Goal: Information Seeking & Learning: Learn about a topic

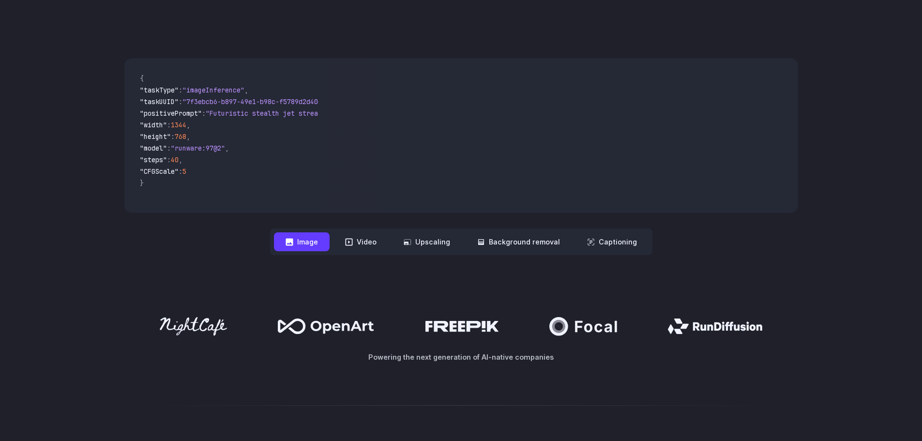
scroll to position [387, 0]
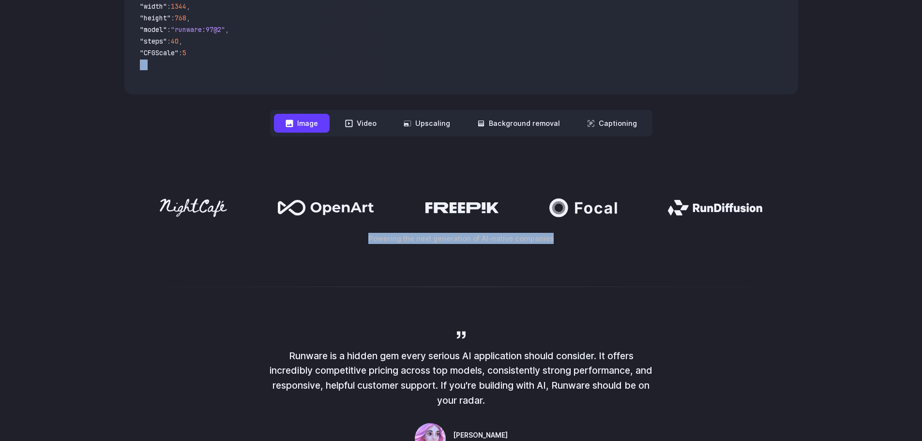
drag, startPoint x: 129, startPoint y: 162, endPoint x: 825, endPoint y: 273, distance: 705.1
click at [825, 273] on div "Powering the next generation of AI-native companies" at bounding box center [461, 220] width 922 height 107
drag, startPoint x: 824, startPoint y: 273, endPoint x: 802, endPoint y: 164, distance: 111.4
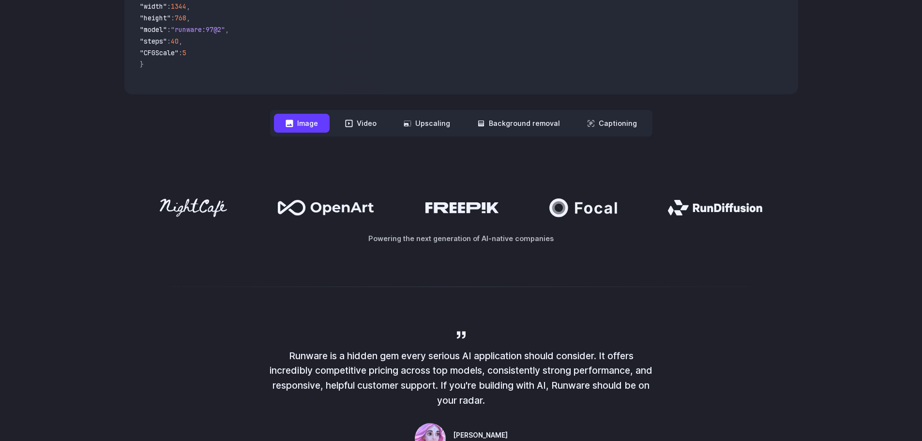
click at [802, 164] on div "**********" at bounding box center [461, 38] width 922 height 259
drag, startPoint x: 802, startPoint y: 164, endPoint x: 804, endPoint y: 243, distance: 79.9
click at [804, 243] on div "Powering the next generation of AI-native companies" at bounding box center [461, 220] width 697 height 45
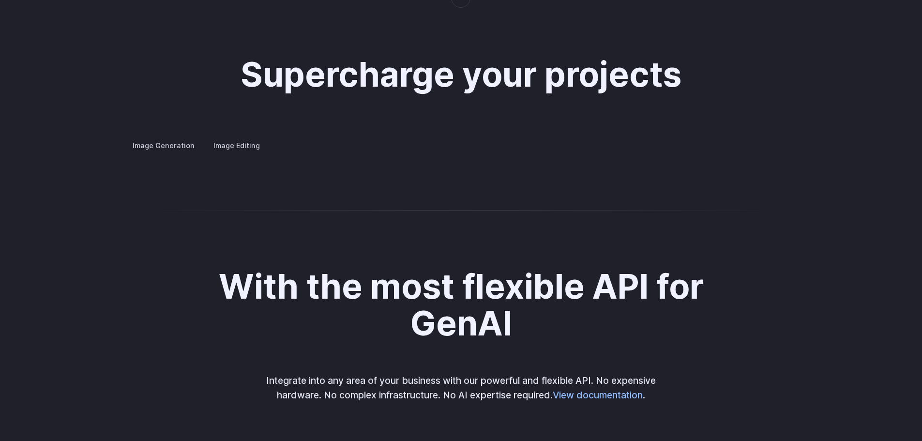
scroll to position [1770, 0]
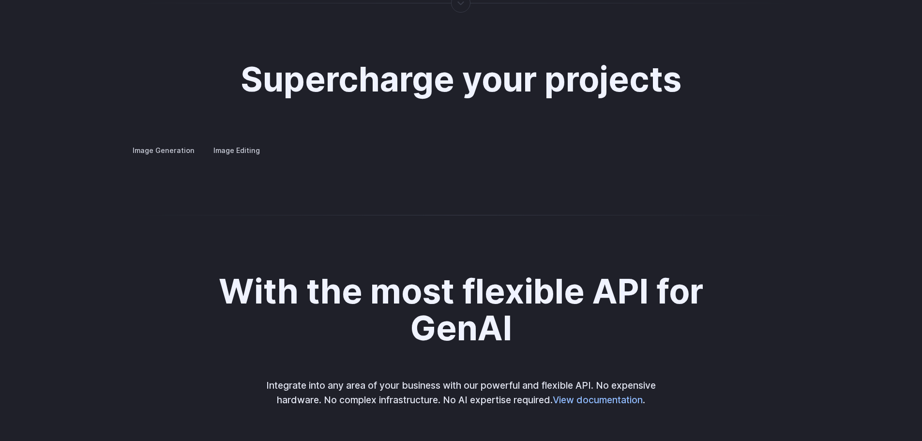
click at [0, 0] on summary "Concept design" at bounding box center [0, 0] width 0 height 0
click at [0, 0] on details "Custom avatars Create avatars in any style you desire – whether abstract, carto…" at bounding box center [0, 0] width 0 height 0
click at [228, 142] on label "Image Editing" at bounding box center [236, 150] width 63 height 17
click at [0, 0] on details "Inpainting Fill in missing or damaged parts of images seamlessly, restoring the…" at bounding box center [0, 0] width 0 height 0
click at [0, 0] on summary "Inpainting" at bounding box center [0, 0] width 0 height 0
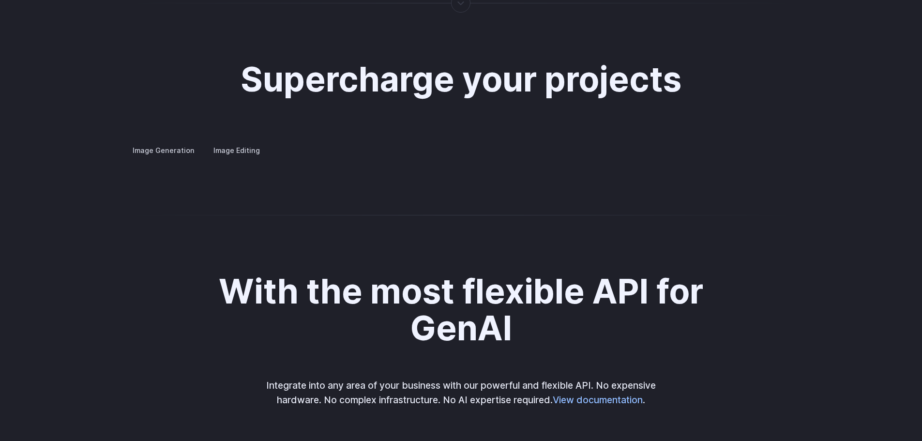
click at [0, 0] on summary "Background Removal" at bounding box center [0, 0] width 0 height 0
click at [0, 0] on summary "Inpainting" at bounding box center [0, 0] width 0 height 0
click at [0, 0] on summary "Outpainting" at bounding box center [0, 0] width 0 height 0
click at [0, 0] on summary "Upscaling" at bounding box center [0, 0] width 0 height 0
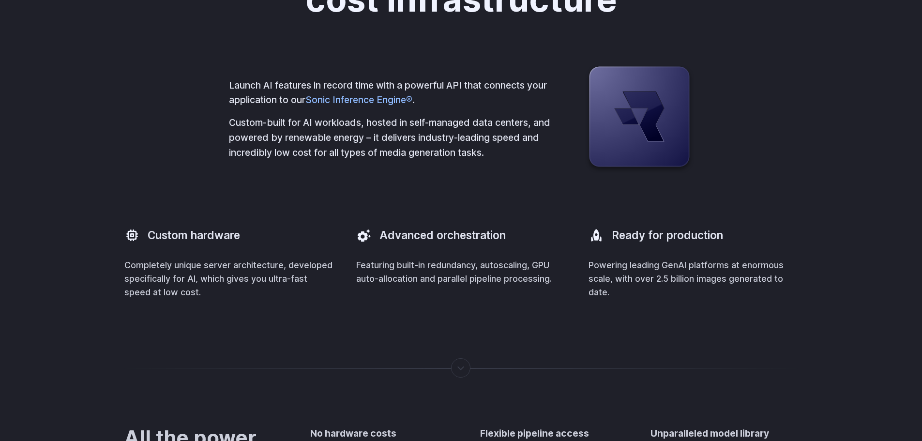
scroll to position [0, 0]
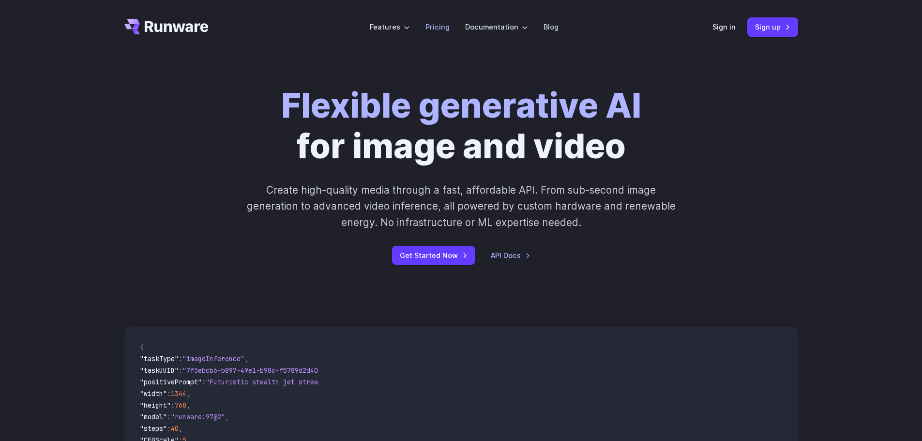
click at [435, 30] on link "Pricing" at bounding box center [437, 26] width 24 height 11
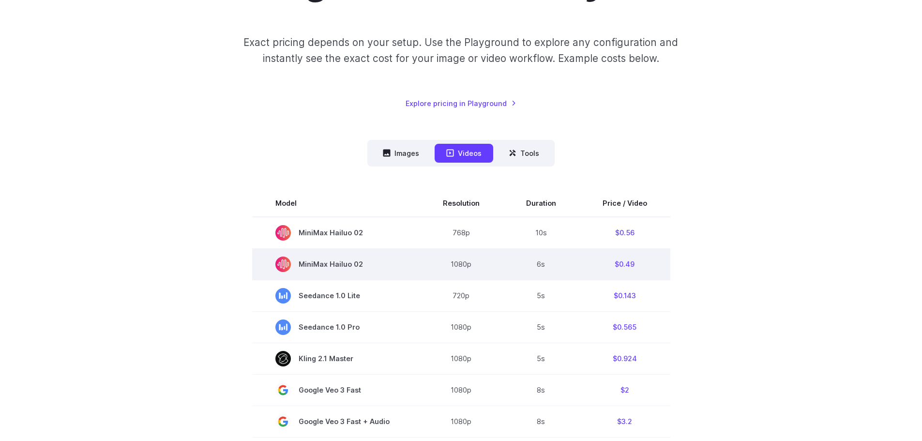
scroll to position [242, 0]
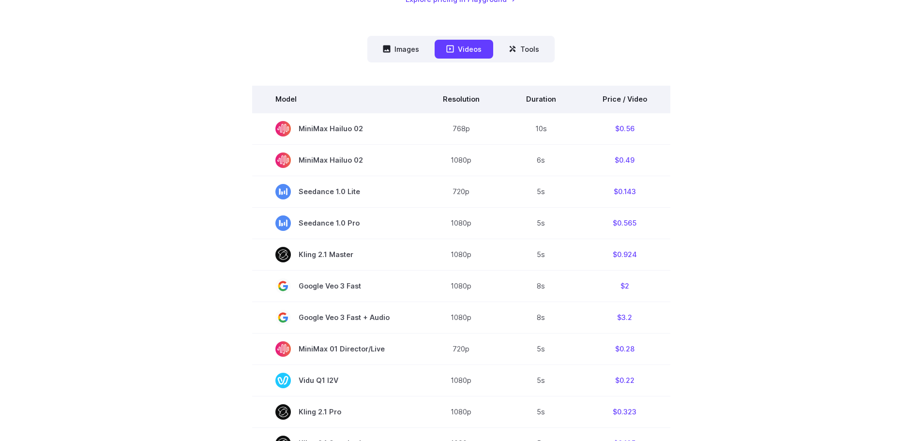
drag, startPoint x: 629, startPoint y: 100, endPoint x: 581, endPoint y: 91, distance: 48.2
click at [628, 99] on th "Price / Video" at bounding box center [624, 99] width 91 height 27
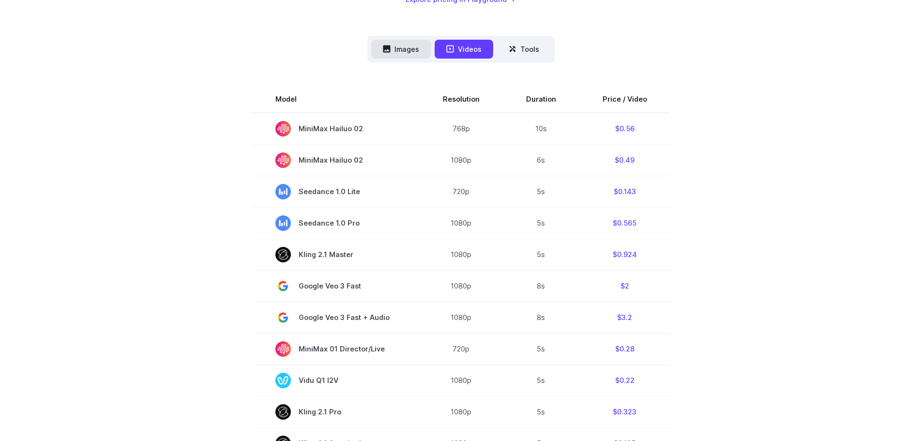
click at [401, 51] on button "Images" at bounding box center [401, 49] width 60 height 19
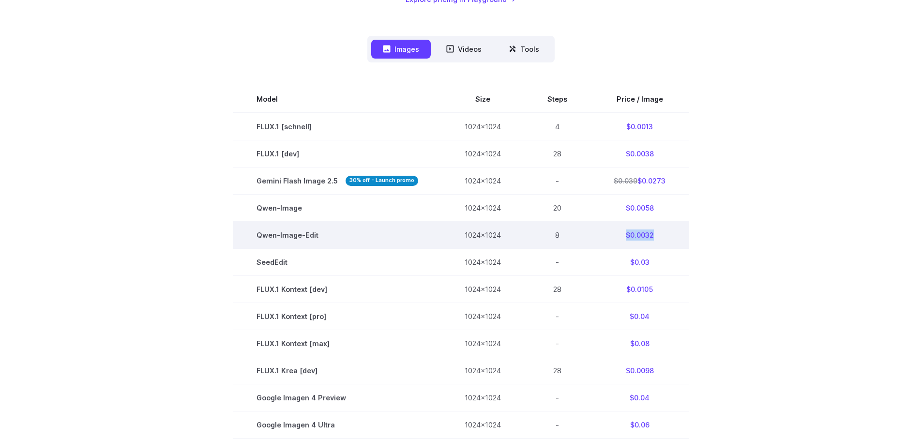
drag, startPoint x: 655, startPoint y: 233, endPoint x: 622, endPoint y: 232, distance: 33.4
click at [622, 232] on td "$0.0032" at bounding box center [639, 234] width 98 height 27
click at [679, 238] on td "$0.0032" at bounding box center [639, 234] width 98 height 27
drag, startPoint x: 629, startPoint y: 233, endPoint x: 660, endPoint y: 233, distance: 31.9
click at [660, 233] on td "$0.0032" at bounding box center [639, 234] width 98 height 27
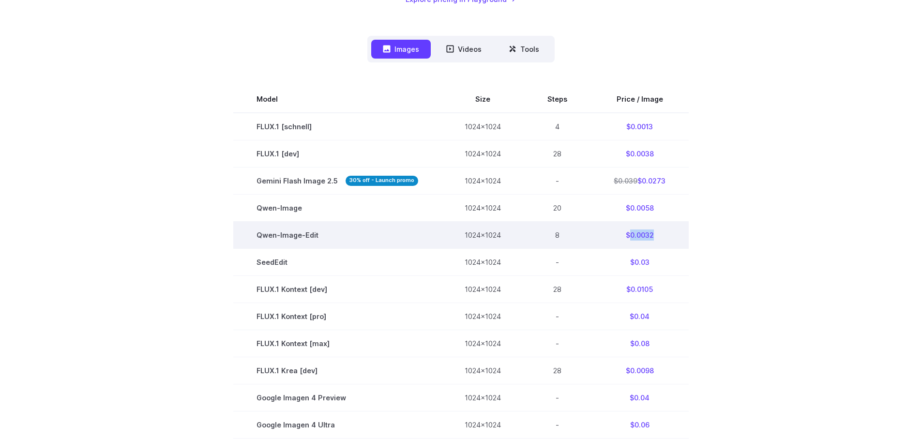
drag, startPoint x: 638, startPoint y: 239, endPoint x: 666, endPoint y: 228, distance: 29.8
click at [666, 228] on td "$0.0032" at bounding box center [639, 234] width 98 height 27
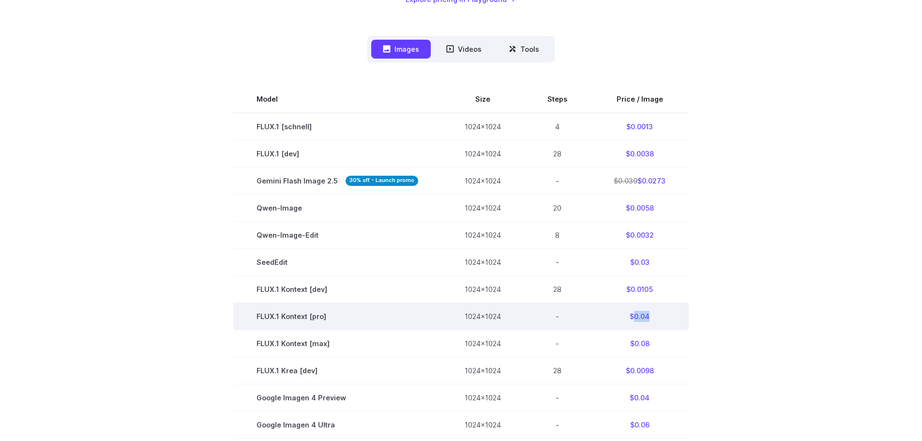
drag, startPoint x: 632, startPoint y: 317, endPoint x: 648, endPoint y: 314, distance: 16.3
click at [648, 314] on td "$0.04" at bounding box center [639, 316] width 98 height 27
copy td "0.04"
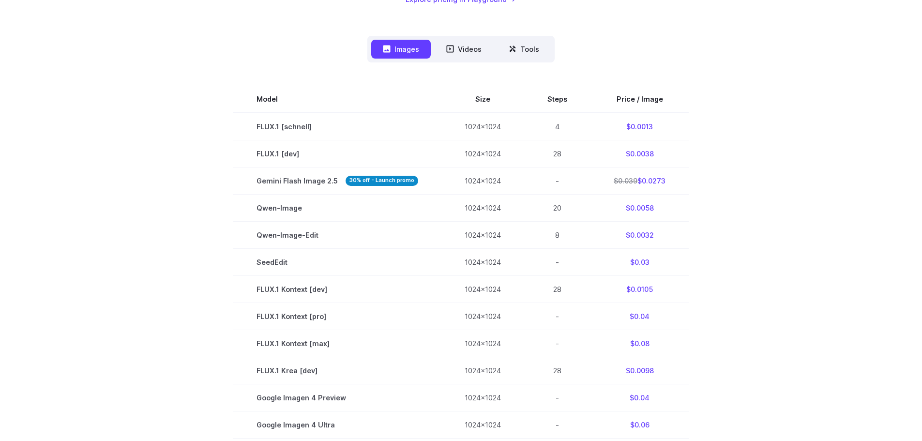
click at [734, 265] on section "Model Size Steps Price / Image FLUX.1 [schnell] 1024x1024 4 $0.0013 FLUX.1 [dev…" at bounding box center [461, 357] width 674 height 542
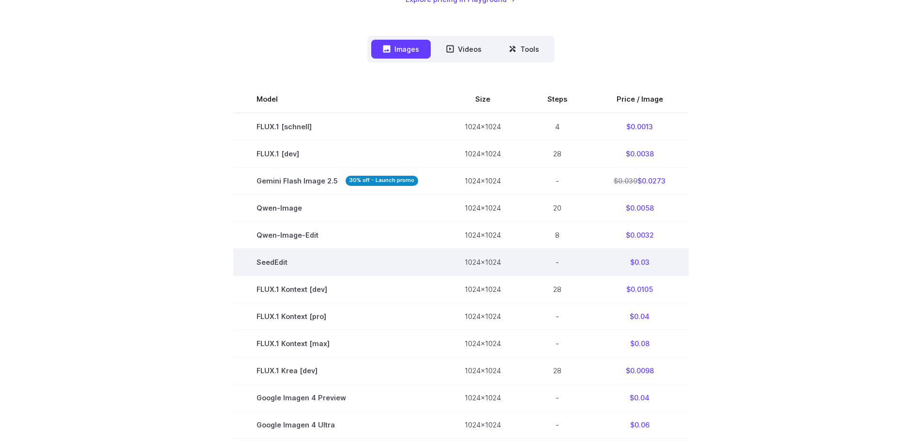
click at [659, 253] on td "$0.03" at bounding box center [639, 262] width 98 height 27
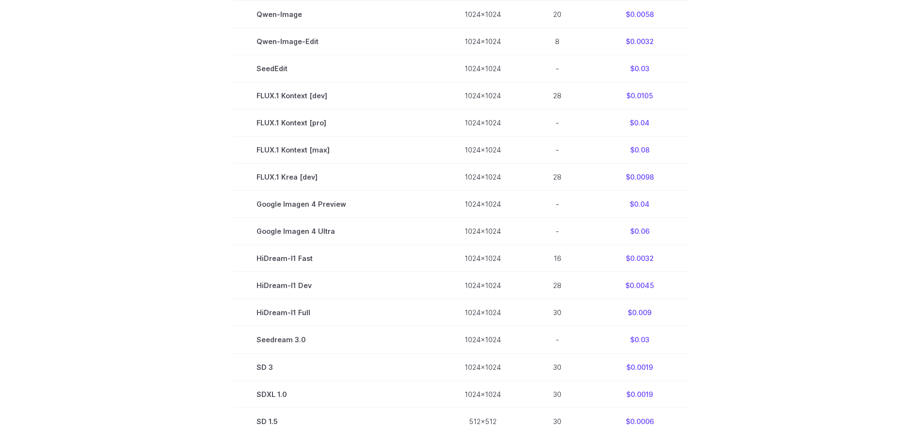
scroll to position [290, 0]
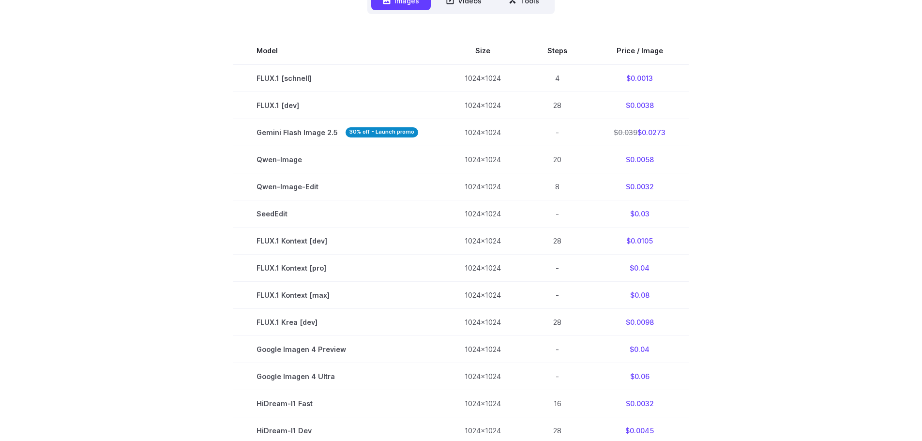
click at [798, 171] on div "Pricing based on what you use Exact pricing depends on your setup. Use the Play…" at bounding box center [461, 216] width 697 height 812
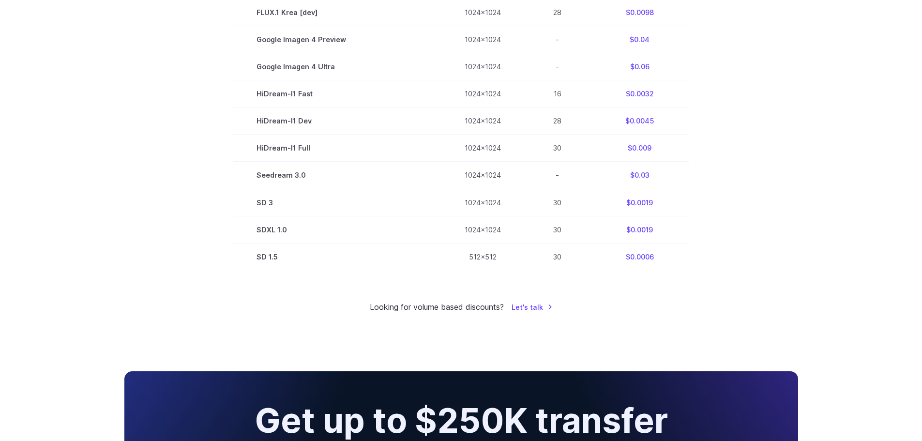
scroll to position [553, 0]
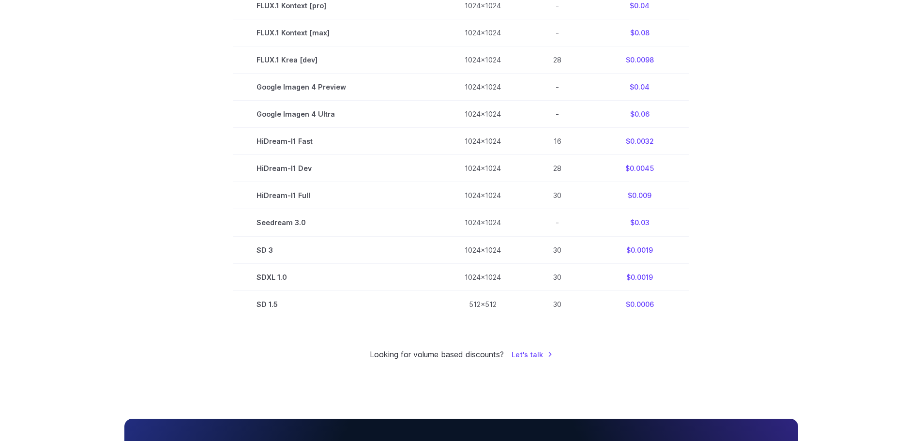
click at [215, 186] on section "Model Size Steps Price / Image FLUX.1 [schnell] 1024x1024 4 $0.0013 FLUX.1 [dev…" at bounding box center [461, 46] width 674 height 542
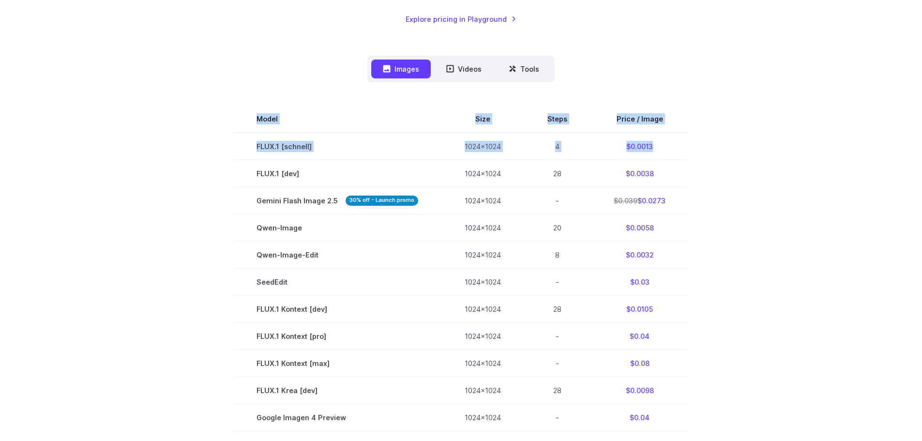
scroll to position [211, 0]
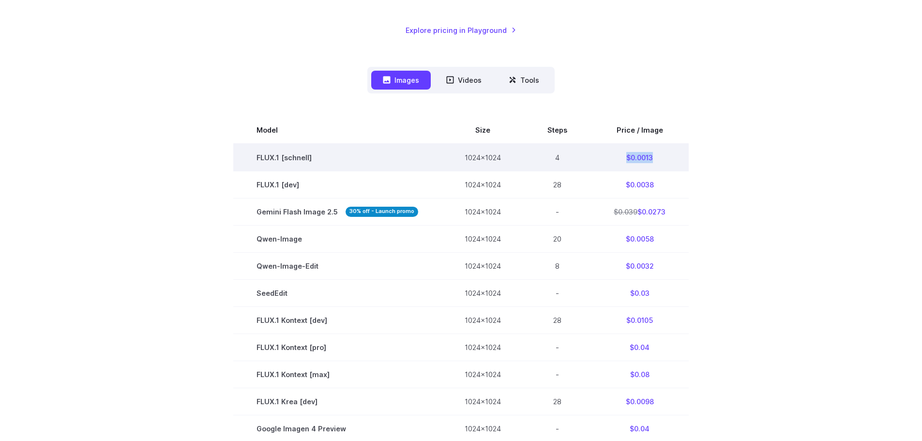
drag, startPoint x: 653, startPoint y: 57, endPoint x: 625, endPoint y: 152, distance: 99.7
click at [625, 152] on td "$0.0013" at bounding box center [639, 158] width 98 height 28
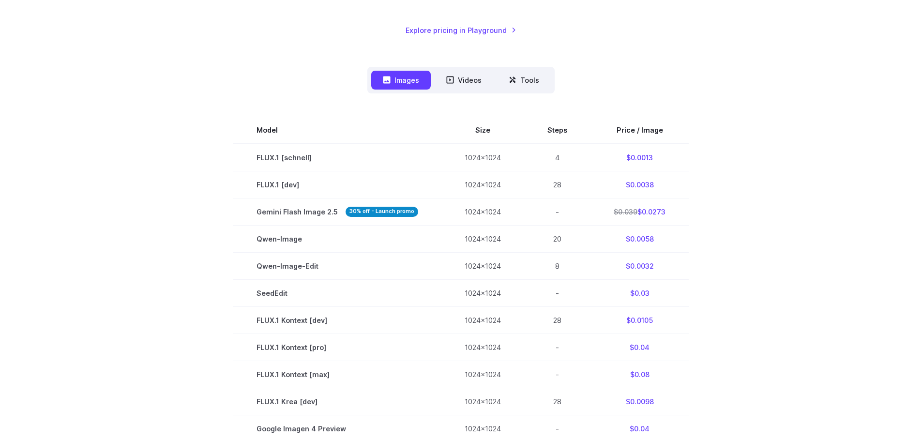
click at [215, 170] on section "Model Size Steps Price / Image FLUX.1 [schnell] 1024x1024 4 $0.0013 FLUX.1 [dev…" at bounding box center [461, 388] width 674 height 542
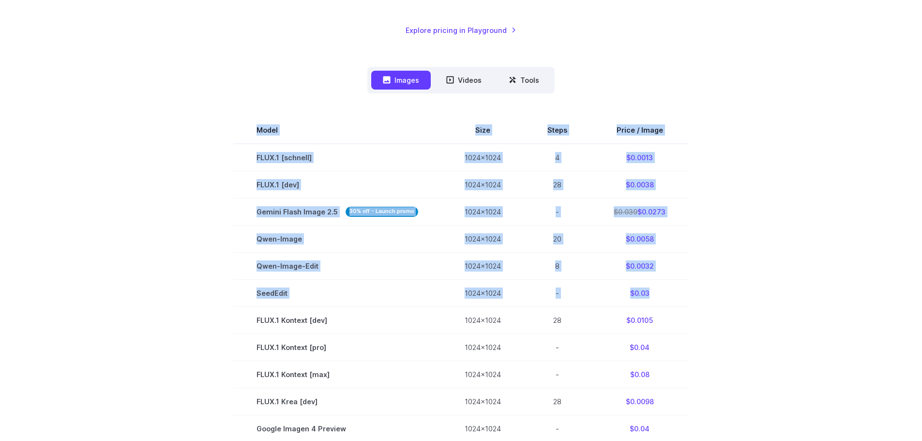
drag, startPoint x: 232, startPoint y: 155, endPoint x: 757, endPoint y: 282, distance: 540.4
click at [715, 283] on section "Model Size Steps Price / Image FLUX.1 [schnell] 1024x1024 4 $0.0013 FLUX.1 [dev…" at bounding box center [461, 388] width 674 height 542
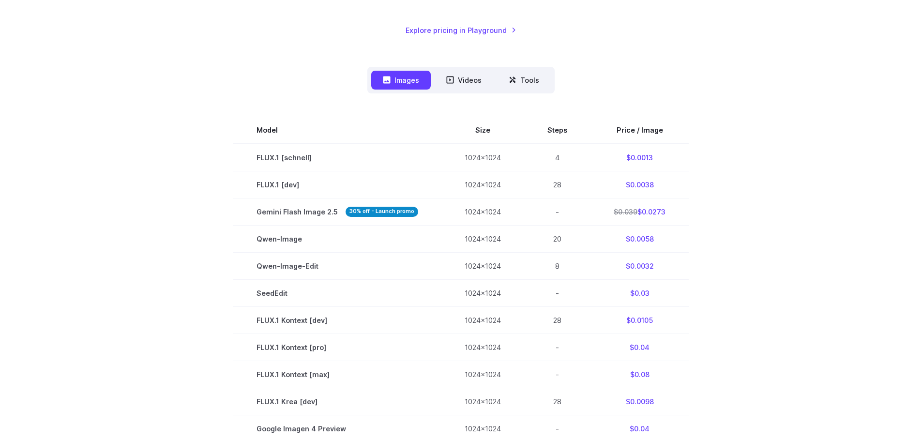
drag, startPoint x: 757, startPoint y: 282, endPoint x: 747, endPoint y: 277, distance: 11.7
click at [756, 282] on section "Model Size Steps Price / Image FLUX.1 [schnell] 1024x1024 4 $0.0013 FLUX.1 [dev…" at bounding box center [461, 388] width 674 height 542
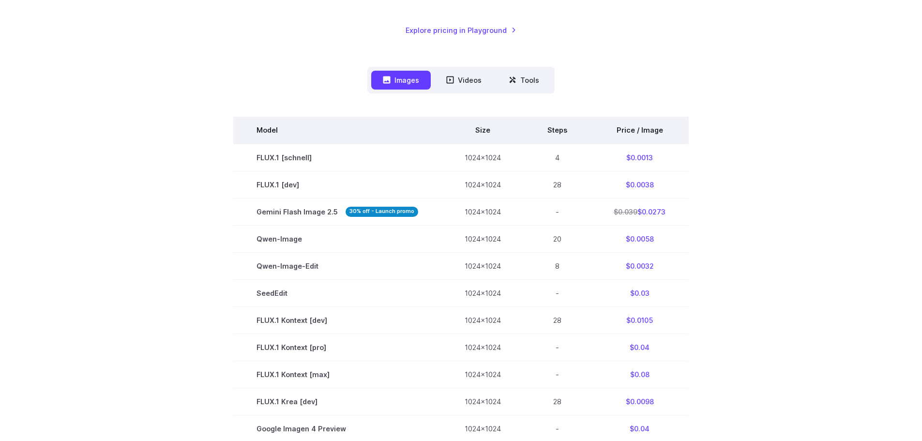
click at [271, 132] on th "Model" at bounding box center [337, 130] width 208 height 27
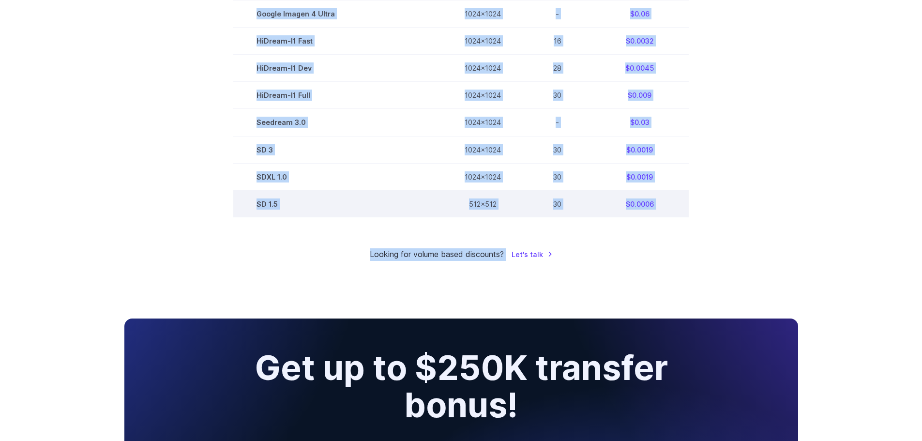
scroll to position [646, 0]
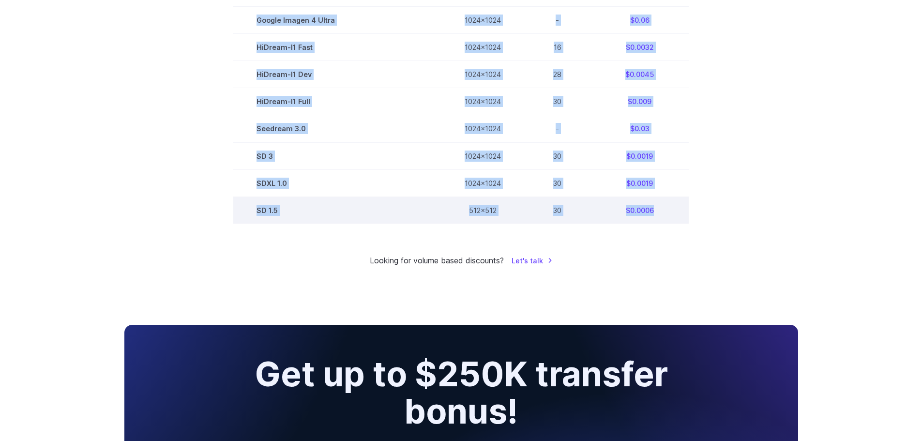
drag, startPoint x: 255, startPoint y: 128, endPoint x: 669, endPoint y: 215, distance: 423.6
copy tbody "Model Size Steps Price / Image FLUX.1 [schnell] 1024x1024 4 $0.0013 FLUX.1 [dev…"
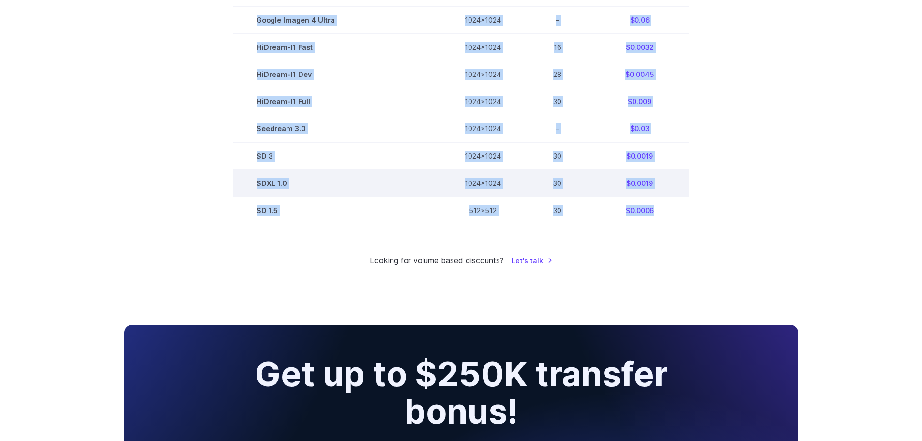
click at [418, 184] on td "SDXL 1.0" at bounding box center [337, 182] width 208 height 27
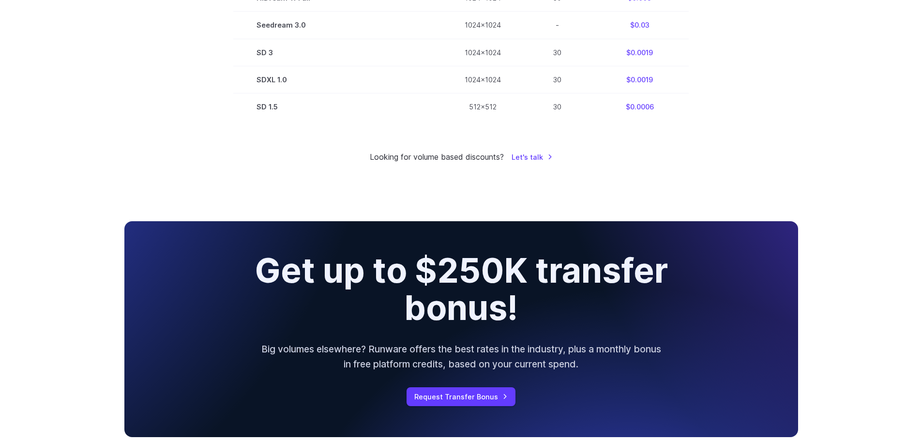
scroll to position [840, 0]
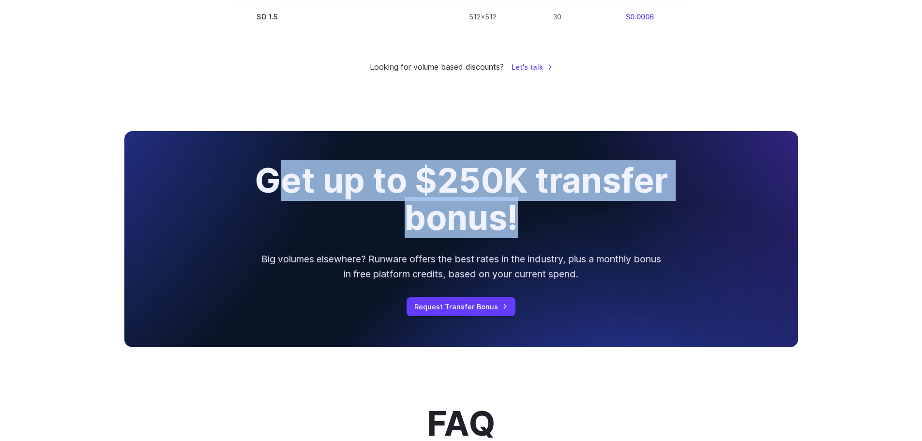
drag, startPoint x: 270, startPoint y: 178, endPoint x: 596, endPoint y: 216, distance: 328.8
click at [596, 216] on h2 "Get up to $250K transfer bonus!" at bounding box center [460, 199] width 489 height 74
click at [363, 192] on h2 "Get up to $250K transfer bonus!" at bounding box center [460, 199] width 489 height 74
drag, startPoint x: 259, startPoint y: 186, endPoint x: 207, endPoint y: 174, distance: 54.1
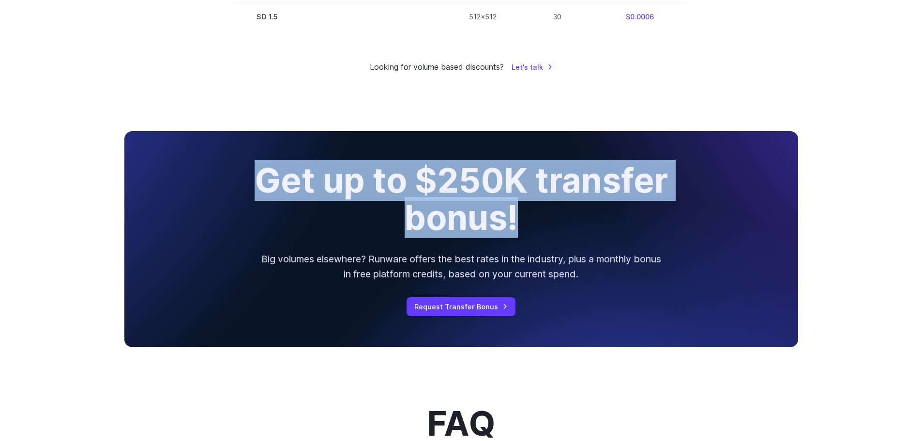
click at [207, 174] on div "Get up to $250K transfer bonus! Big volumes elsewhere? Runware offers the best …" at bounding box center [461, 238] width 674 height 215
click at [222, 173] on h2 "Get up to $250K transfer bonus!" at bounding box center [460, 199] width 489 height 74
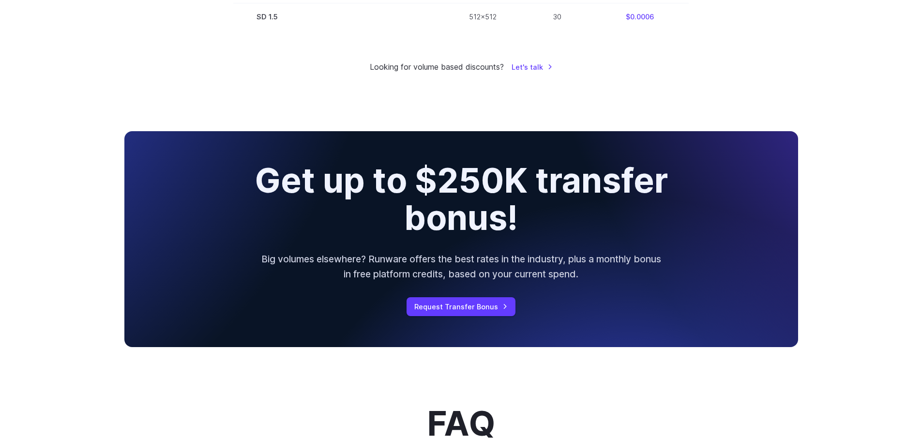
click at [238, 176] on h2 "Get up to $250K transfer bonus!" at bounding box center [460, 199] width 489 height 74
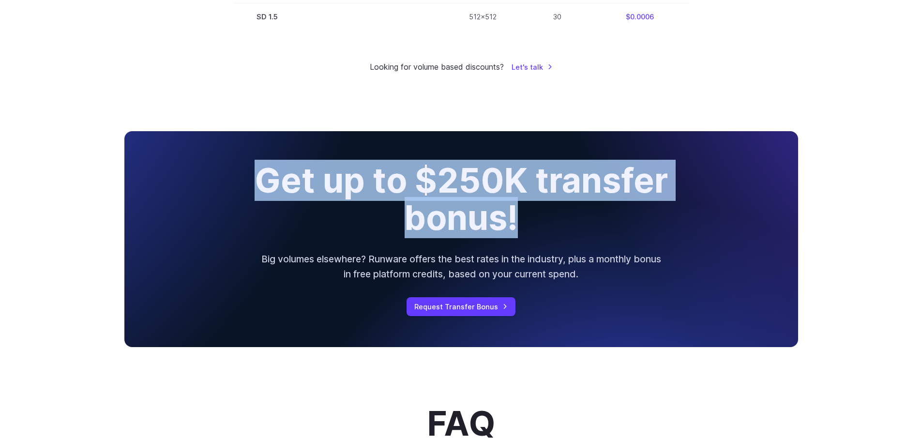
drag, startPoint x: 246, startPoint y: 175, endPoint x: 557, endPoint y: 232, distance: 316.8
click at [558, 233] on h2 "Get up to $250K transfer bonus!" at bounding box center [460, 199] width 489 height 74
click at [556, 231] on h2 "Get up to $250K transfer bonus!" at bounding box center [460, 199] width 489 height 74
drag, startPoint x: 552, startPoint y: 227, endPoint x: 195, endPoint y: 164, distance: 362.7
click at [195, 164] on div "Get up to $250K transfer bonus! Big volumes elsewhere? Runware offers the best …" at bounding box center [461, 238] width 674 height 215
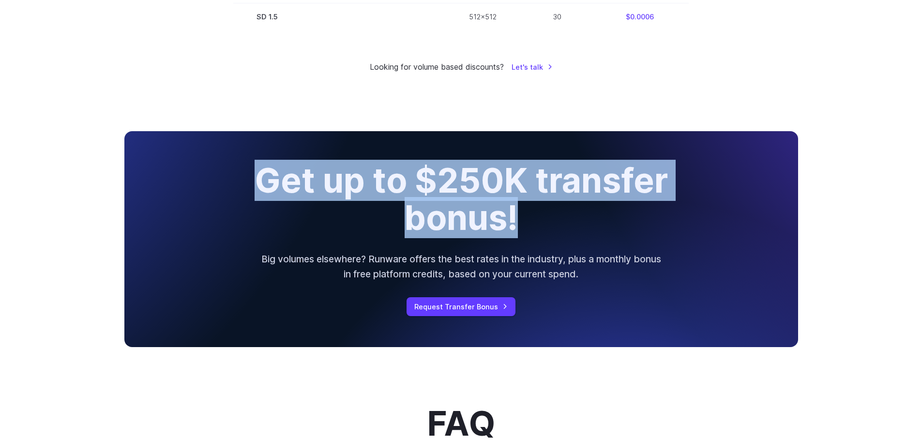
click at [197, 164] on div "Get up to $250K transfer bonus! Big volumes elsewhere? Runware offers the best …" at bounding box center [461, 238] width 674 height 215
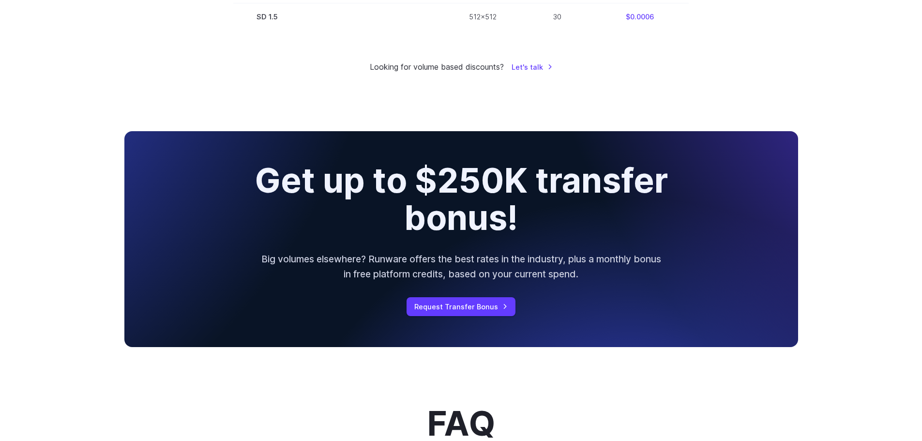
scroll to position [1130, 0]
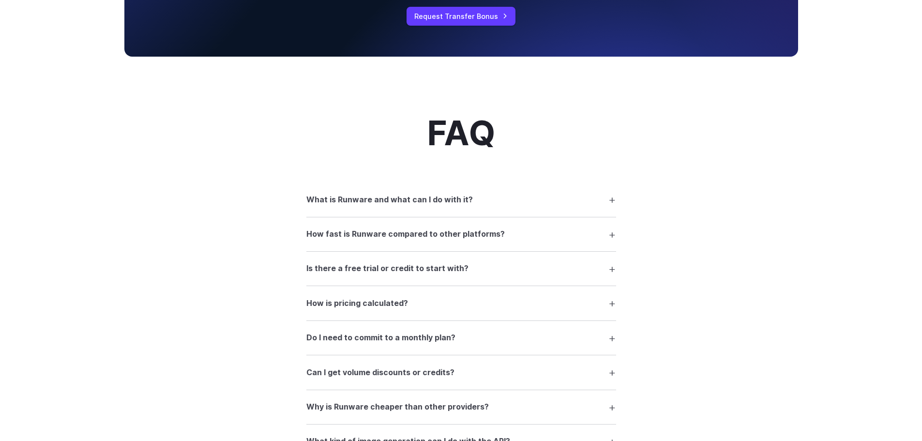
click at [463, 198] on h3 "What is Runware and what can I do with it?" at bounding box center [389, 200] width 166 height 13
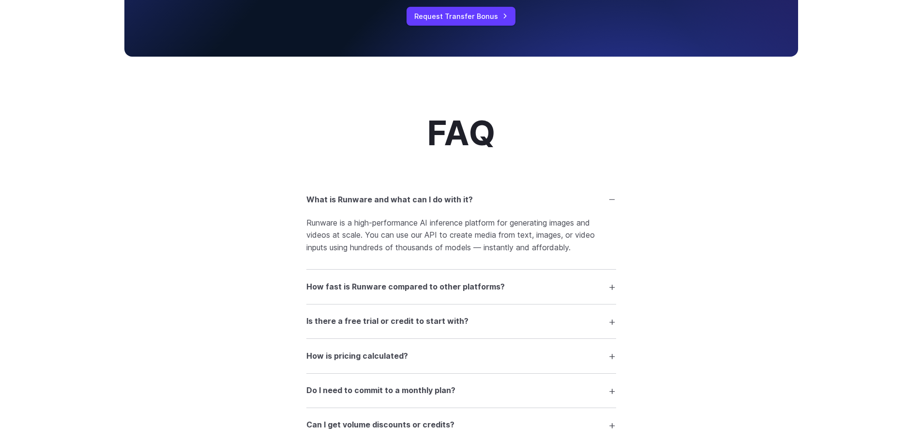
click at [493, 199] on summary "What is Runware and what can I do with it?" at bounding box center [461, 199] width 310 height 18
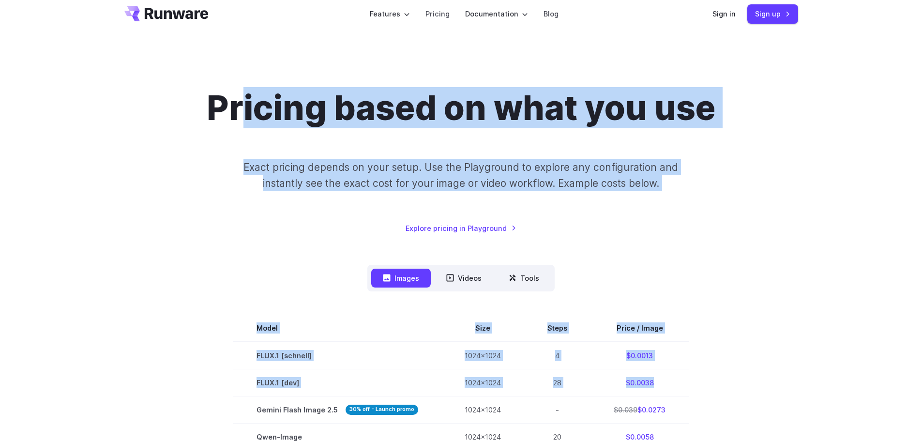
scroll to position [0, 0]
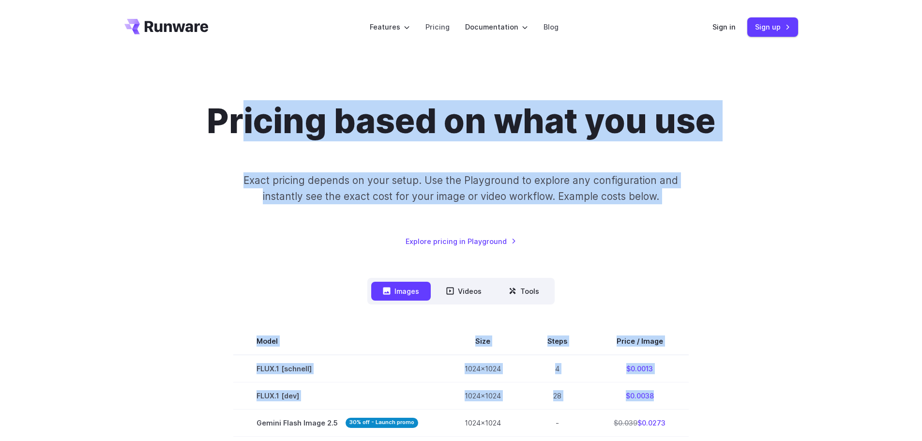
drag, startPoint x: 655, startPoint y: 105, endPoint x: 237, endPoint y: 146, distance: 420.6
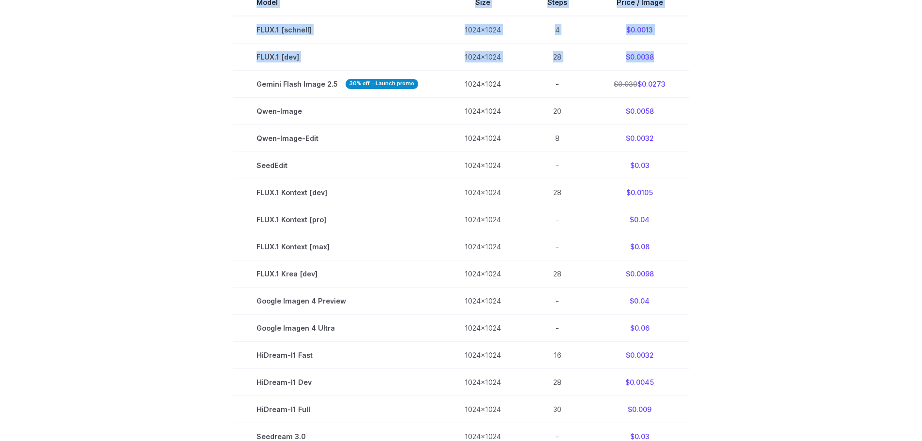
click at [213, 142] on section "Model Size Steps Price / Image FLUX.1 [schnell] 1024x1024 4 $0.0013 FLUX.1 [dev…" at bounding box center [461, 260] width 674 height 542
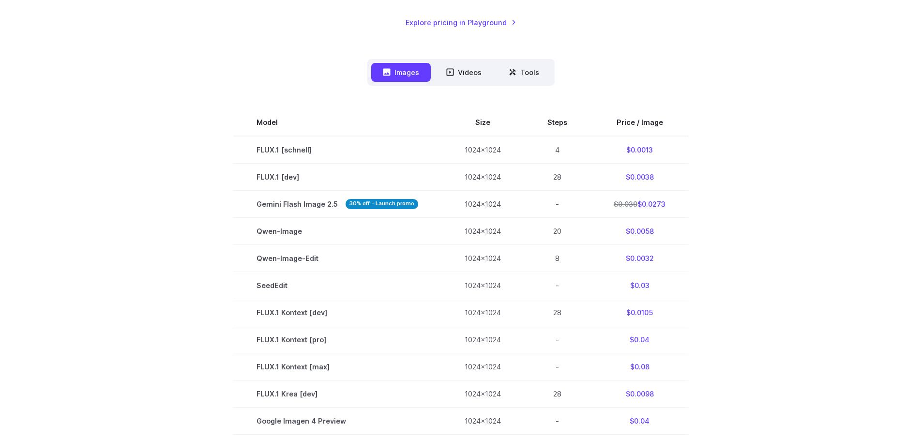
scroll to position [242, 0]
